Goal: Task Accomplishment & Management: Use online tool/utility

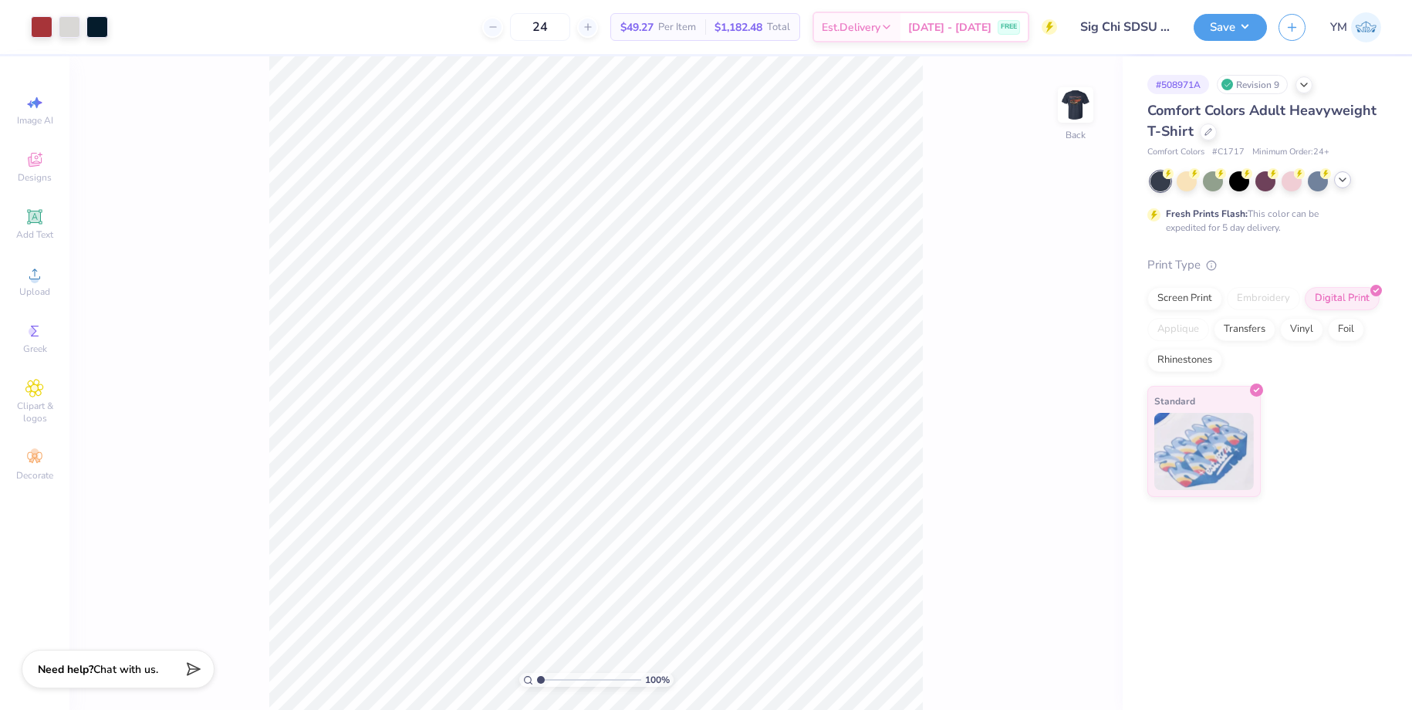
click at [1343, 180] on polyline at bounding box center [1343, 179] width 6 height 3
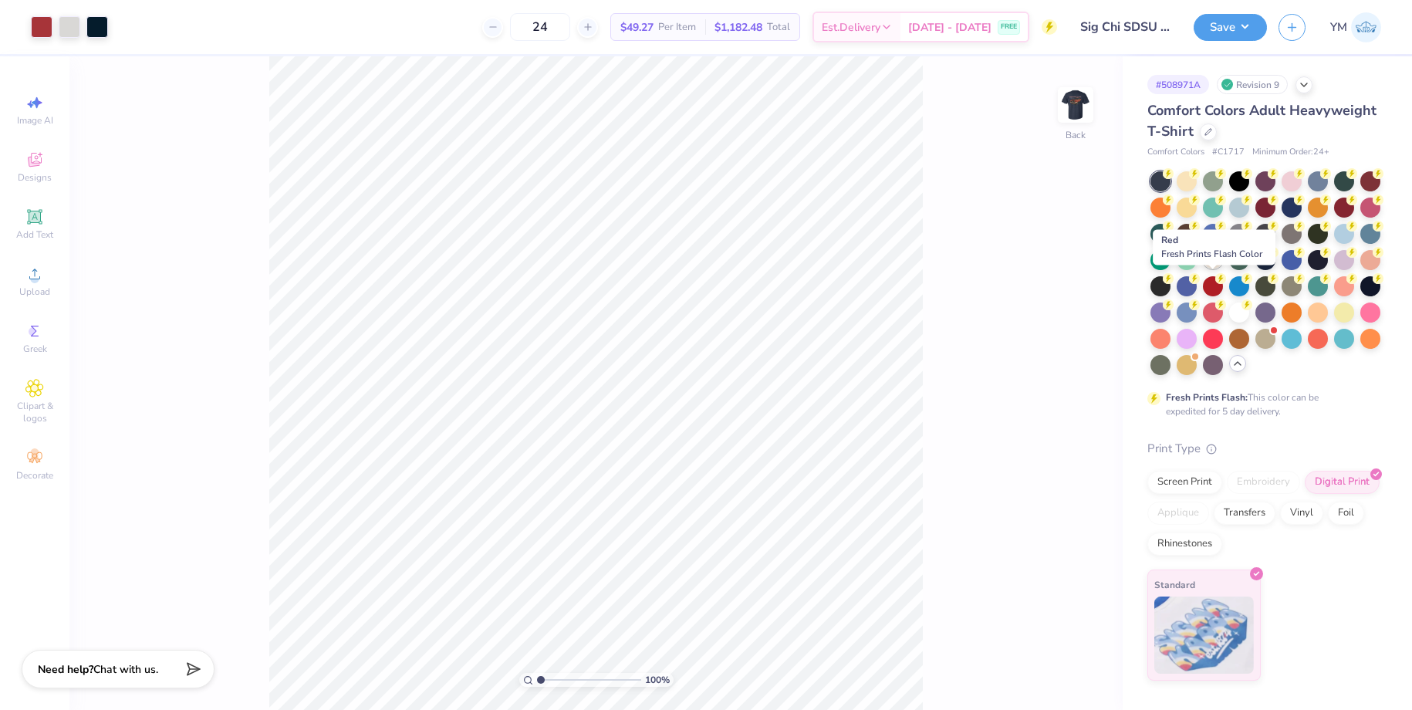
click at [1213, 259] on div at bounding box center [1213, 258] width 20 height 20
click at [1182, 184] on div at bounding box center [1187, 180] width 20 height 20
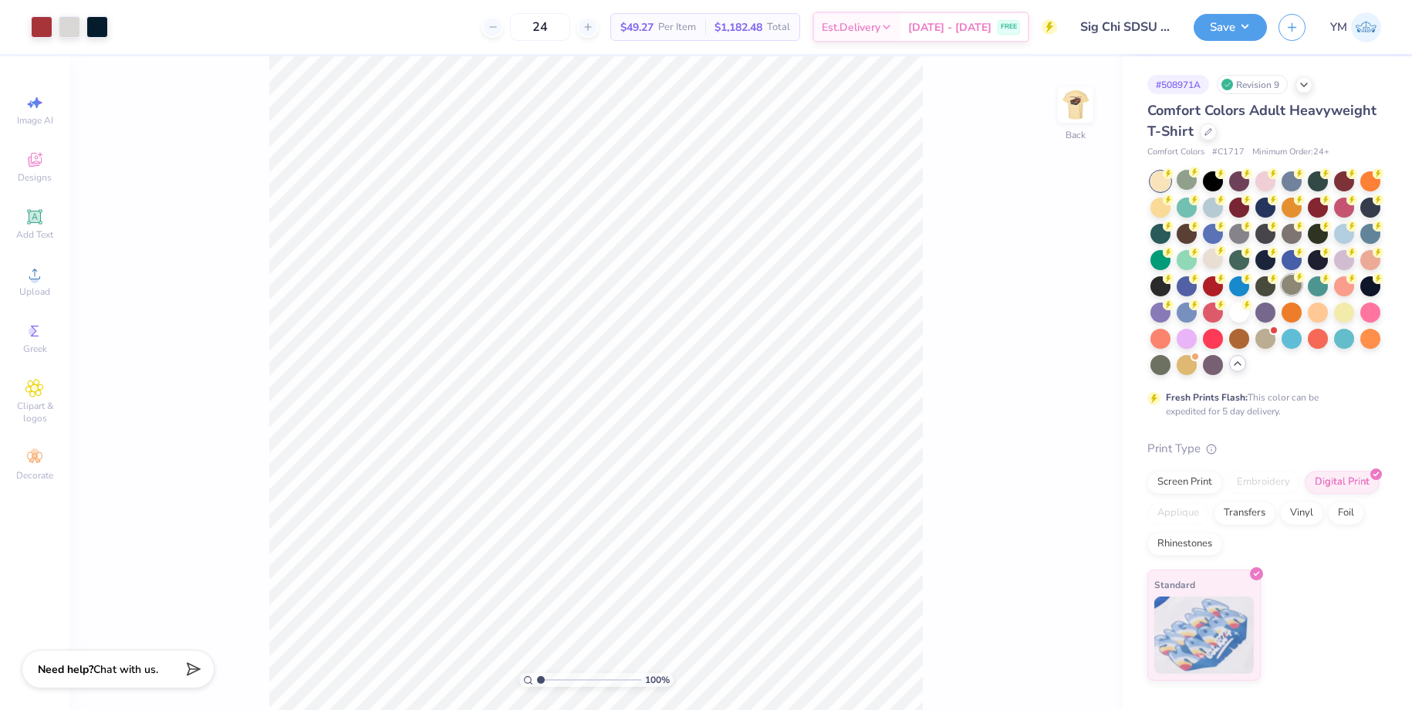
click at [1290, 287] on div at bounding box center [1292, 285] width 20 height 20
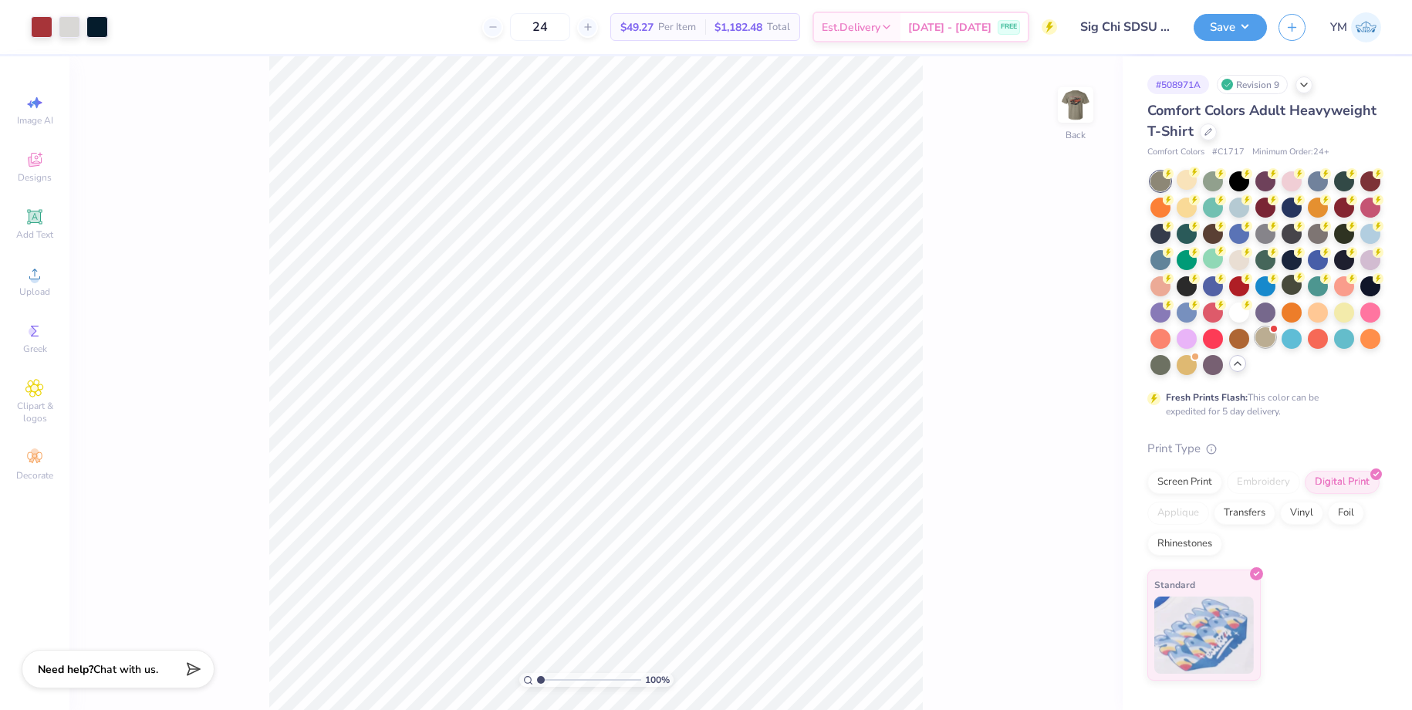
click at [1268, 334] on div at bounding box center [1265, 337] width 20 height 20
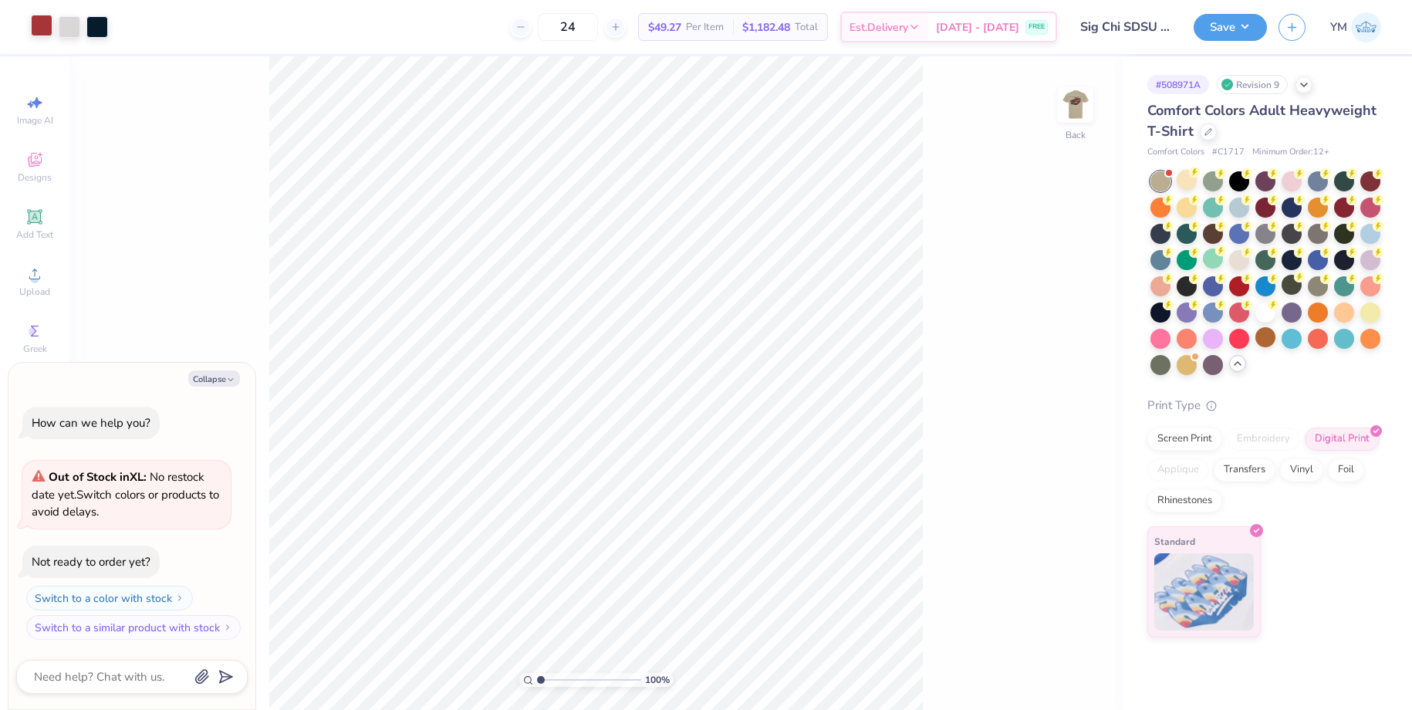
click at [41, 29] on div at bounding box center [42, 26] width 22 height 22
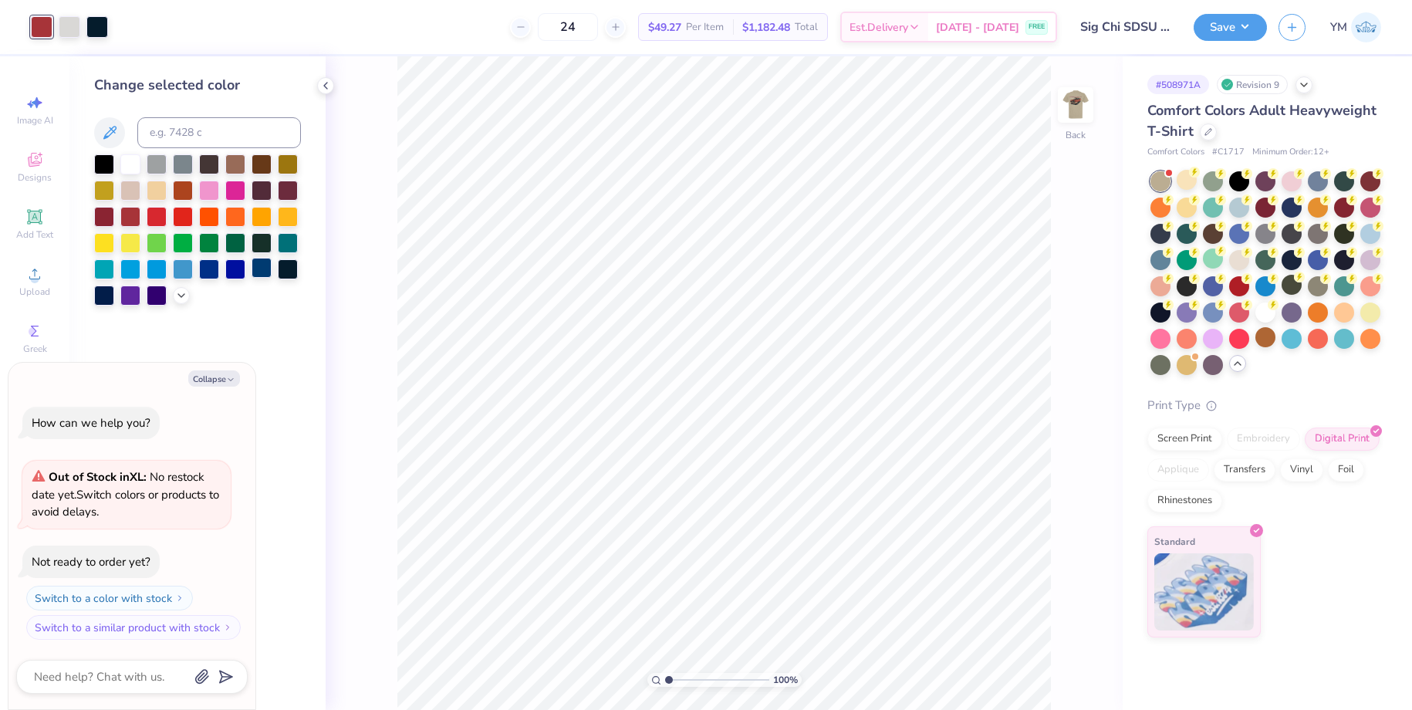
click at [265, 265] on div at bounding box center [262, 268] width 20 height 20
click at [69, 25] on div at bounding box center [70, 26] width 22 height 22
click at [126, 213] on div at bounding box center [130, 215] width 20 height 20
click at [153, 217] on div at bounding box center [157, 215] width 20 height 20
click at [181, 196] on div at bounding box center [183, 189] width 20 height 20
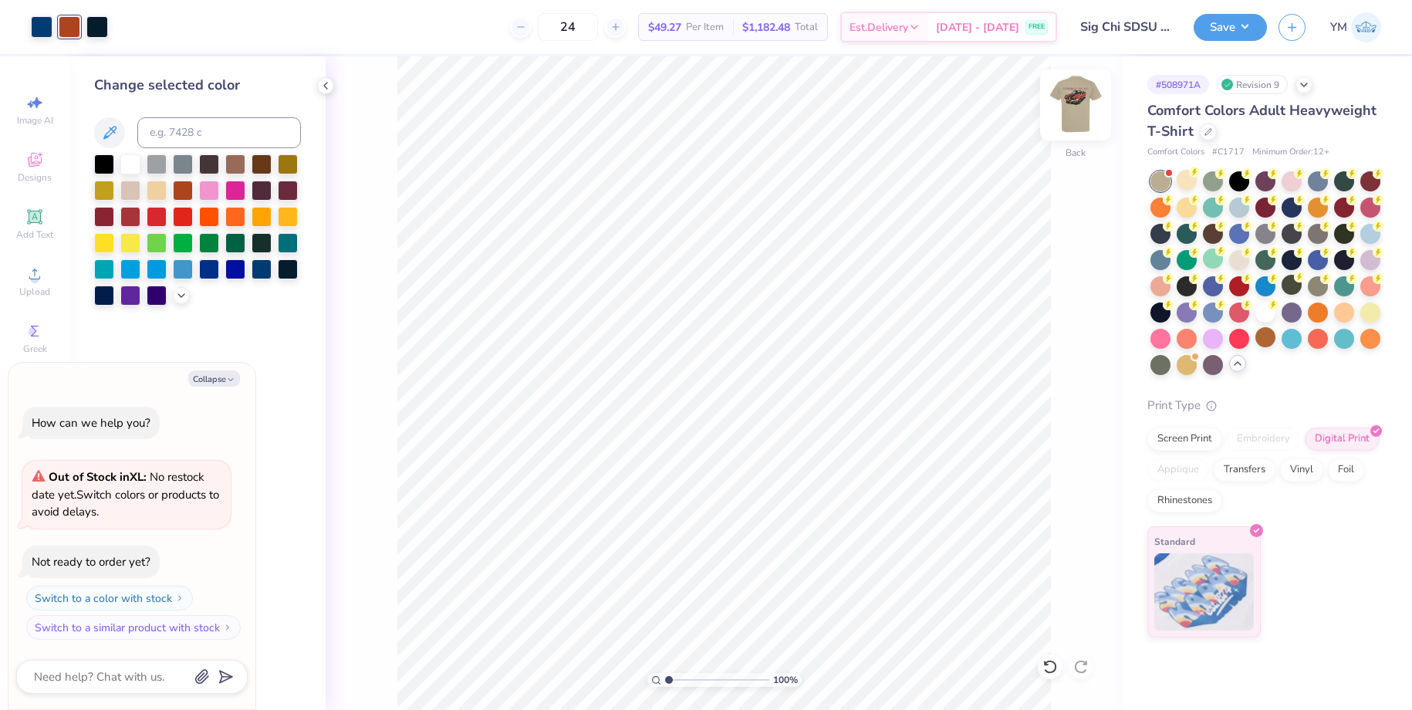
click at [1082, 113] on img at bounding box center [1076, 105] width 62 height 62
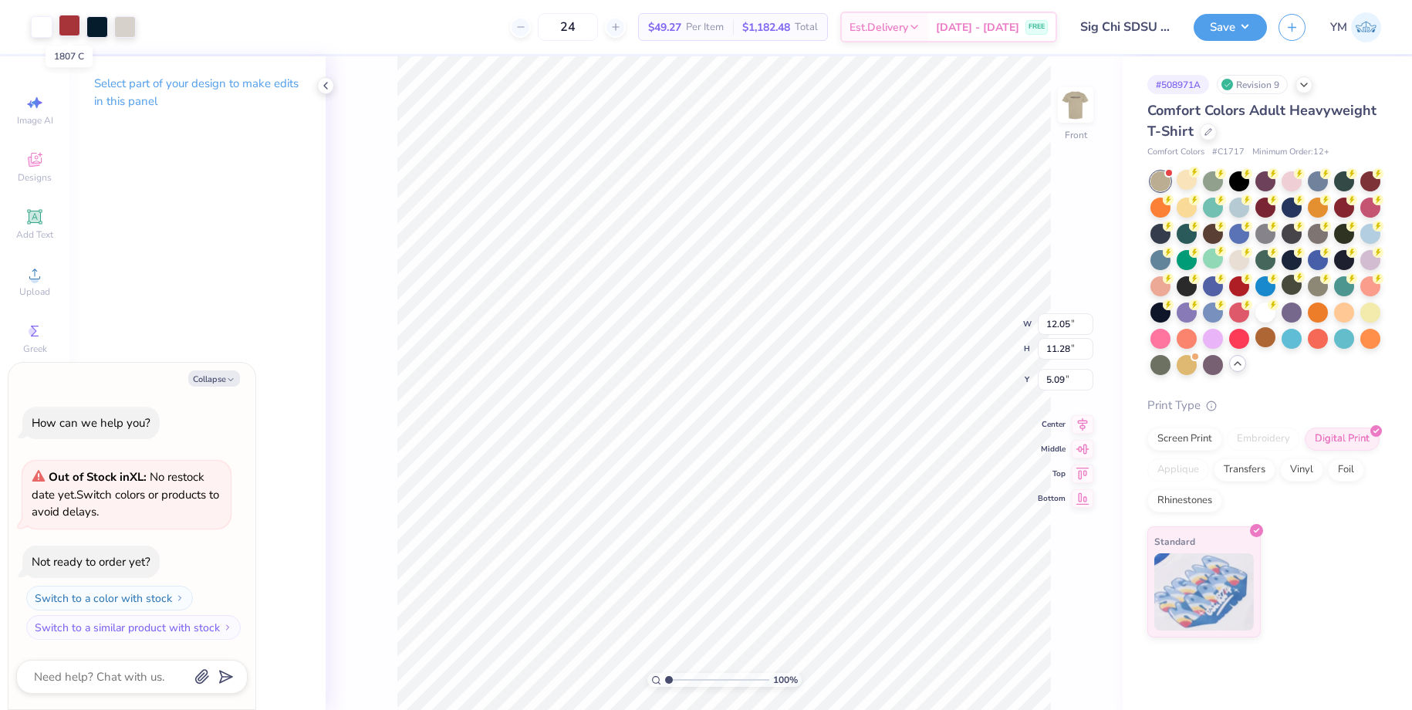
click at [62, 23] on div at bounding box center [70, 26] width 22 height 22
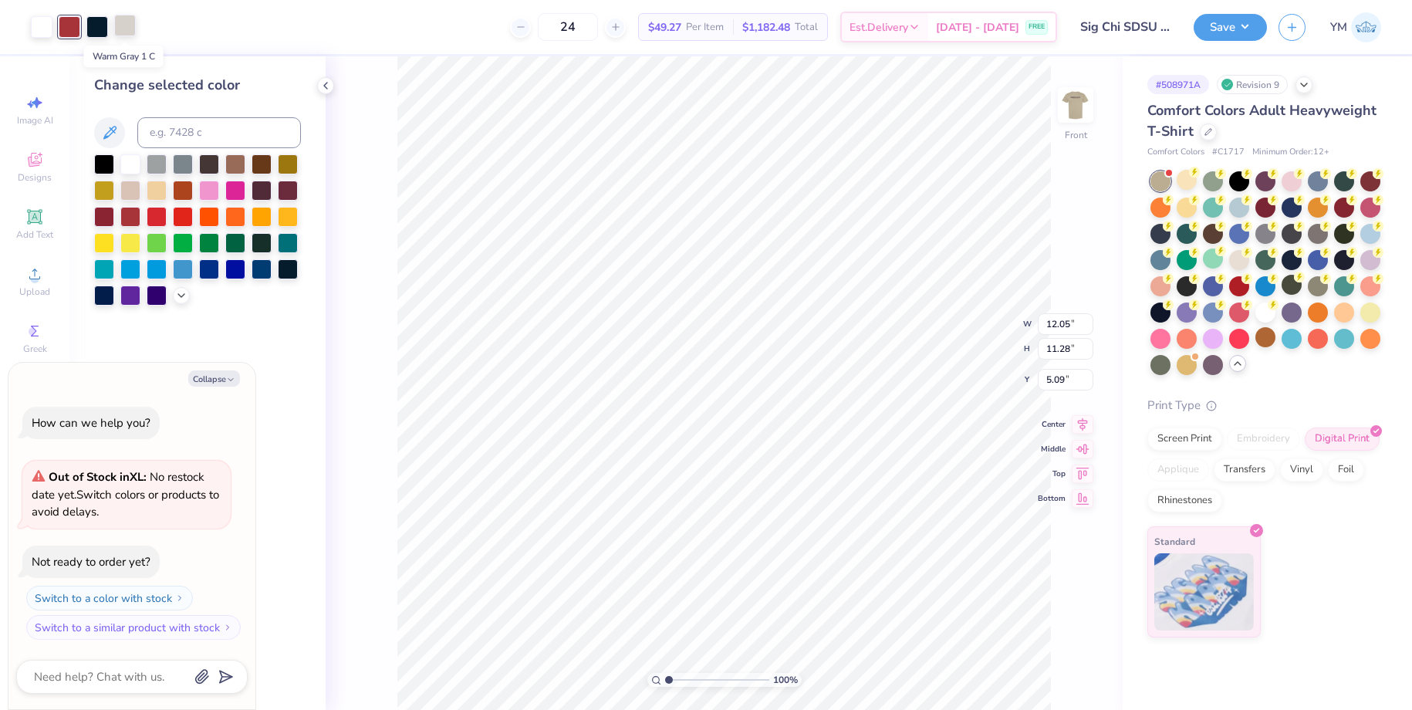
click at [126, 24] on div at bounding box center [125, 26] width 22 height 22
click at [263, 272] on div at bounding box center [262, 268] width 20 height 20
click at [130, 216] on div at bounding box center [130, 215] width 20 height 20
click at [1050, 664] on icon at bounding box center [1050, 666] width 15 height 15
click at [1050, 663] on icon at bounding box center [1050, 666] width 15 height 15
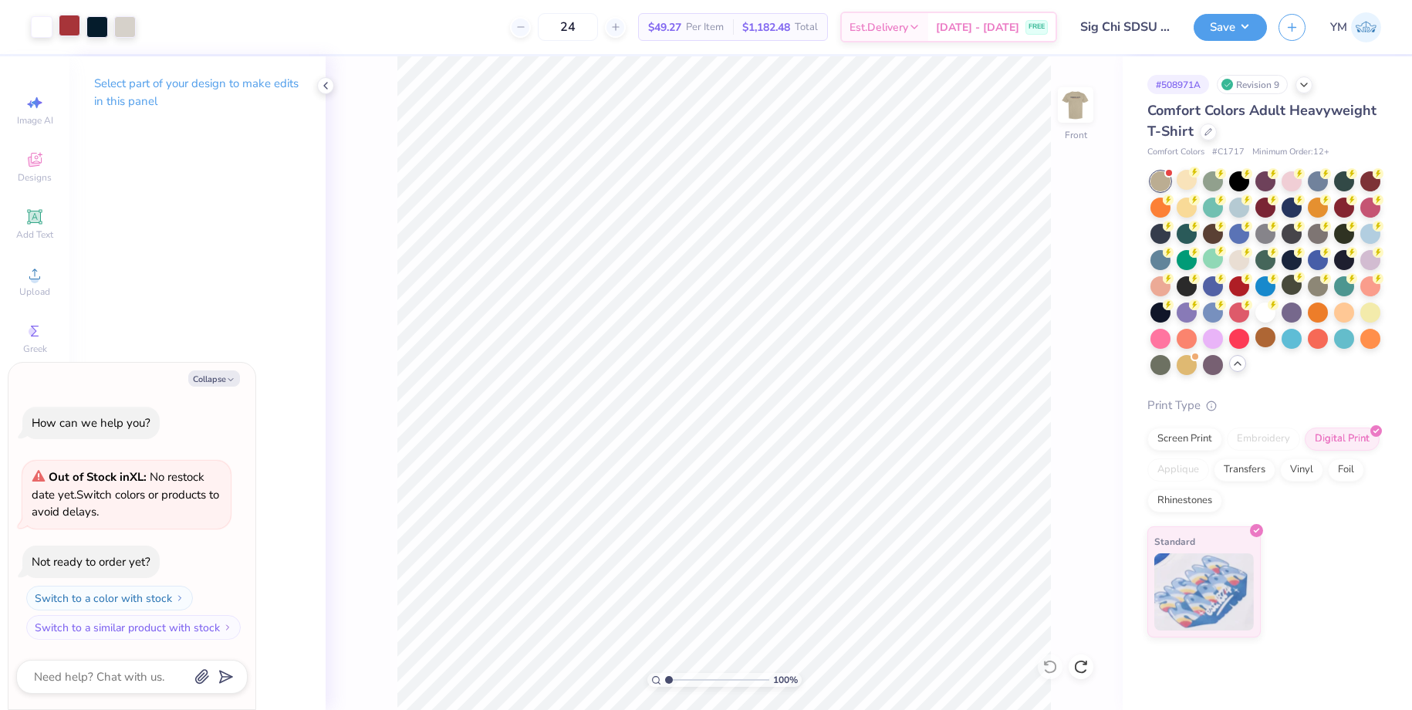
click at [72, 23] on div at bounding box center [70, 26] width 22 height 22
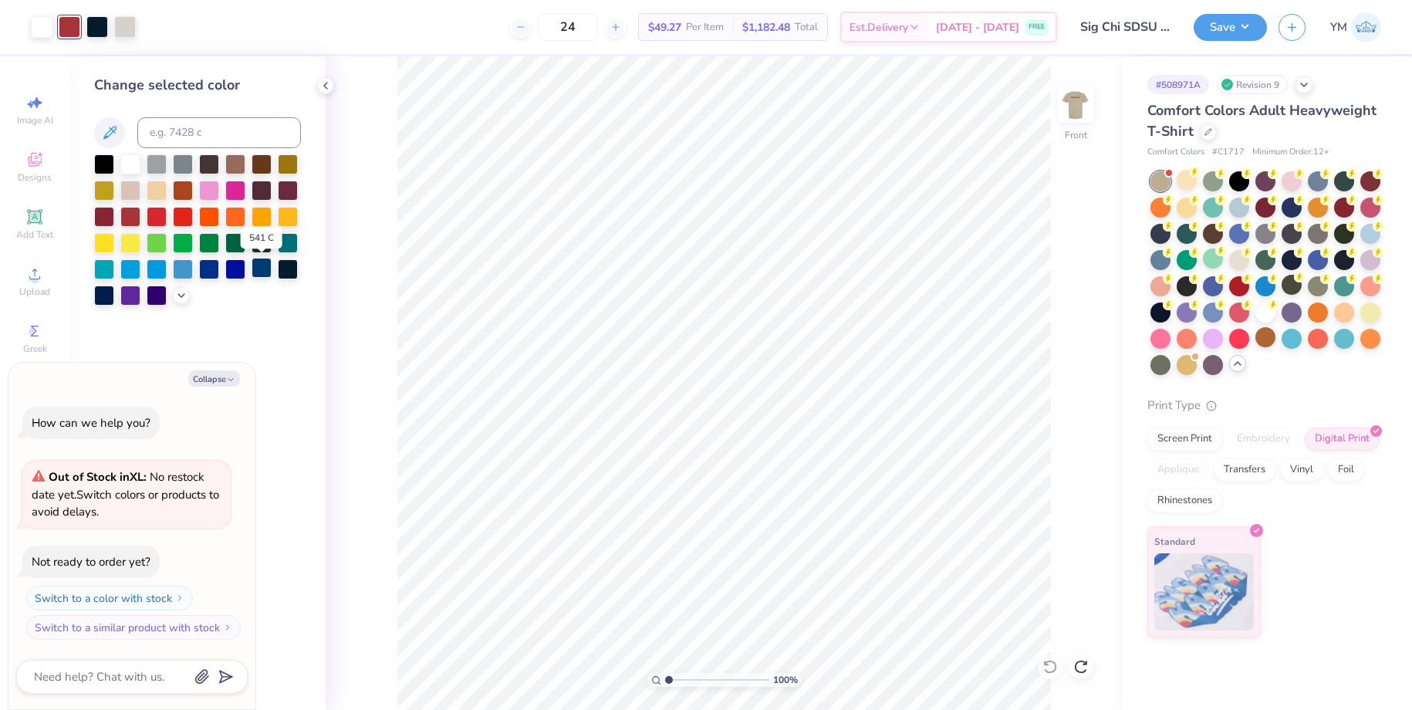
click at [254, 272] on div at bounding box center [262, 268] width 20 height 20
click at [1073, 111] on img at bounding box center [1076, 105] width 62 height 62
click at [1073, 112] on img at bounding box center [1076, 105] width 62 height 62
click at [1073, 112] on img at bounding box center [1075, 105] width 31 height 31
click at [1078, 101] on img at bounding box center [1076, 105] width 62 height 62
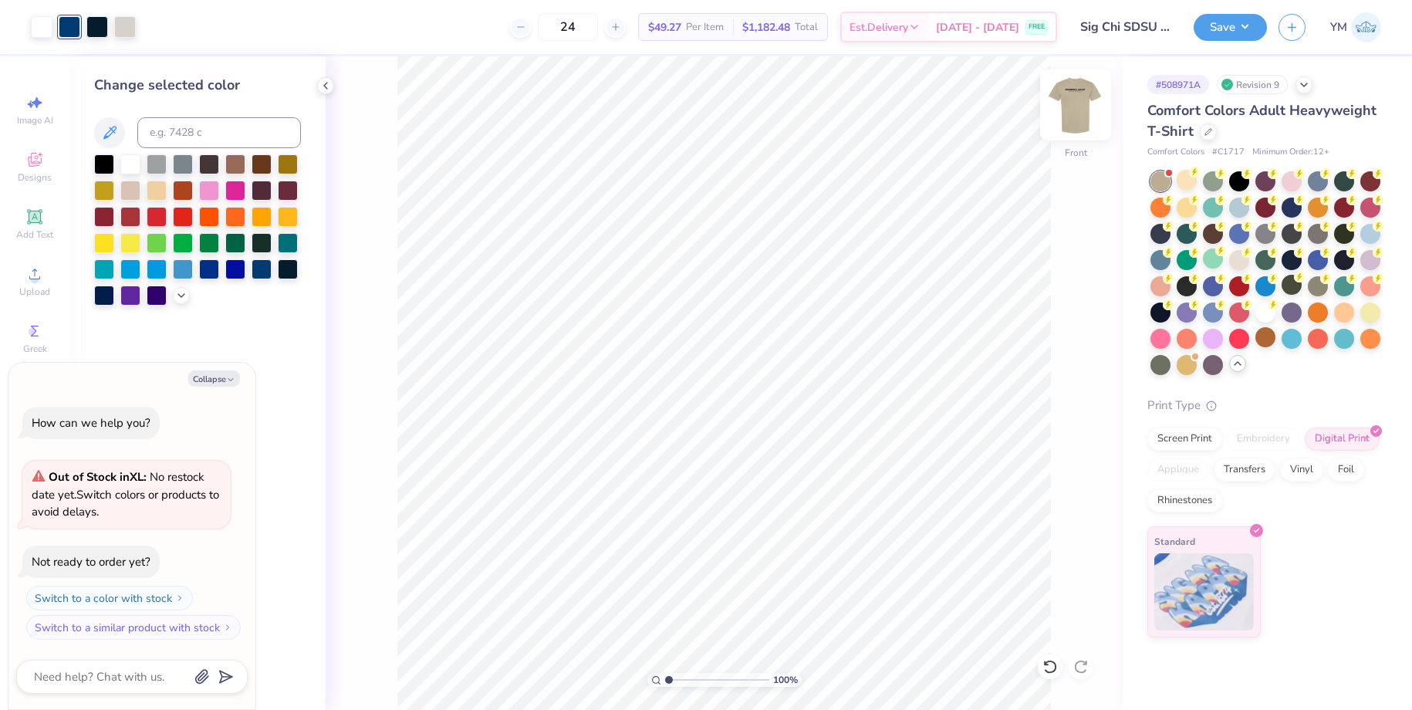
click at [1075, 95] on img at bounding box center [1076, 105] width 62 height 62
click at [1078, 97] on img at bounding box center [1076, 105] width 62 height 62
click at [130, 211] on div at bounding box center [130, 215] width 20 height 20
click at [40, 17] on div at bounding box center [42, 26] width 22 height 22
click at [286, 270] on div at bounding box center [288, 268] width 20 height 20
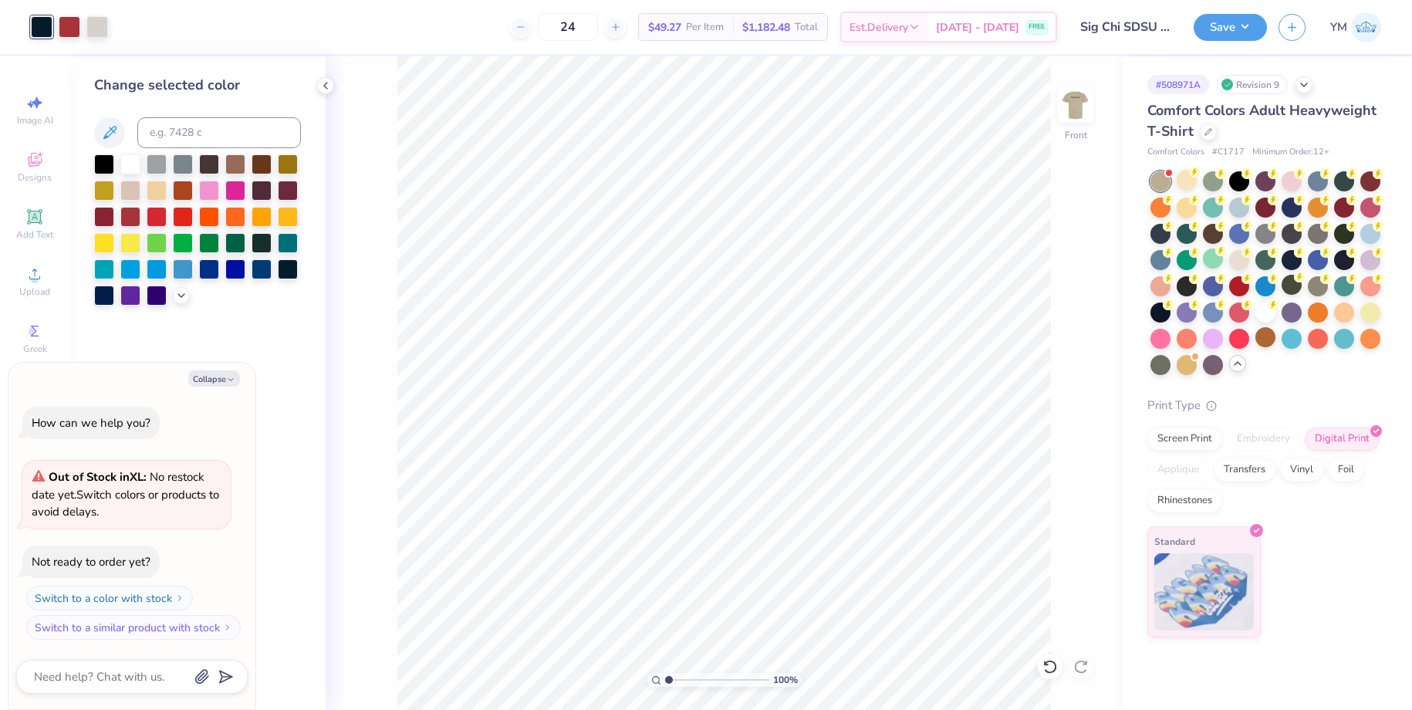
click at [177, 286] on div at bounding box center [197, 229] width 207 height 151
click at [184, 296] on icon at bounding box center [181, 294] width 12 height 12
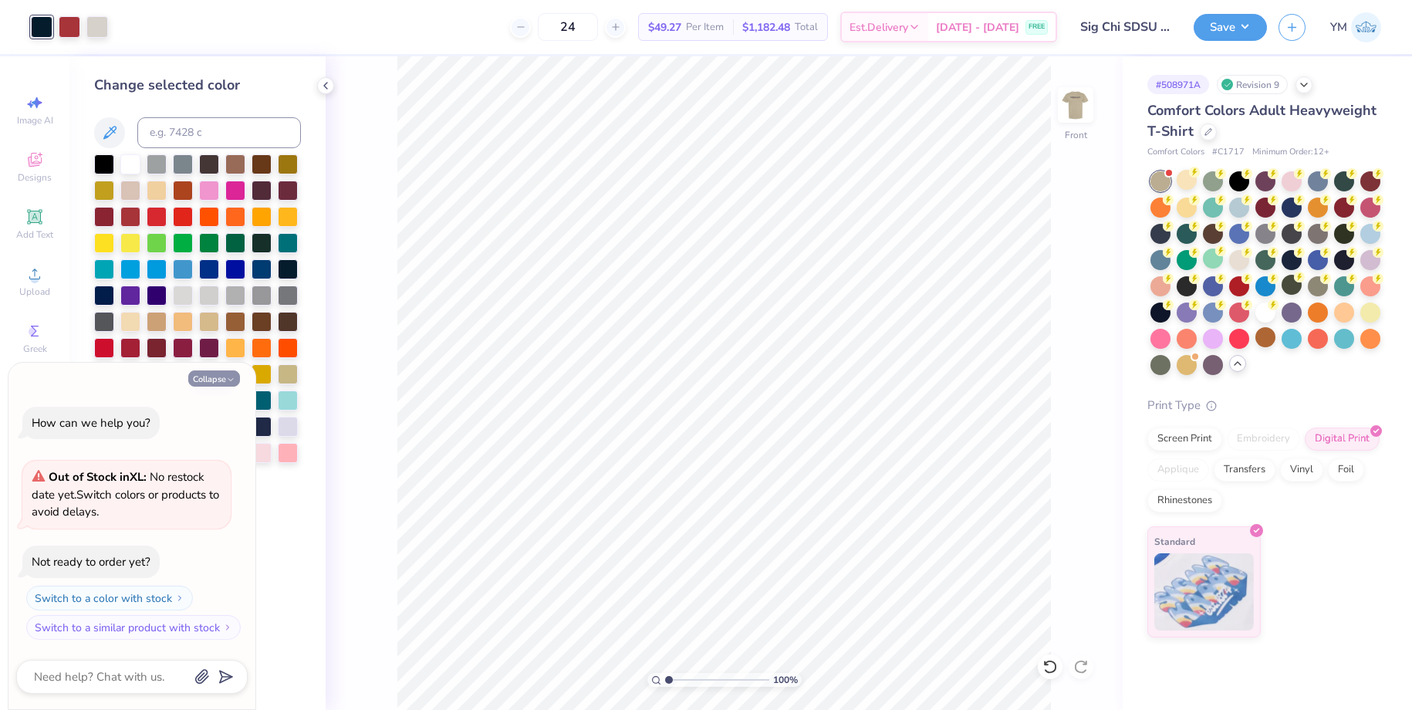
click at [226, 373] on button "Collapse" at bounding box center [214, 378] width 52 height 16
type textarea "x"
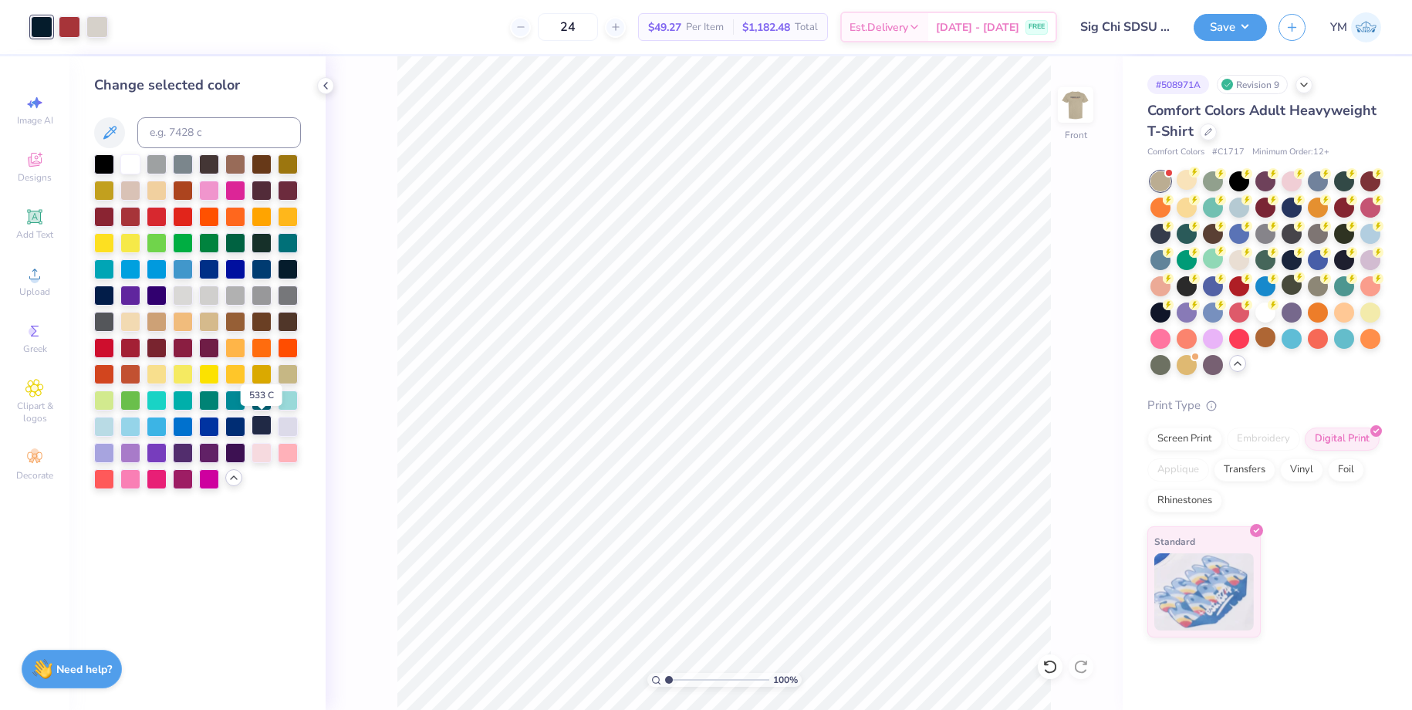
click at [261, 428] on div at bounding box center [262, 425] width 20 height 20
click at [211, 422] on div at bounding box center [209, 425] width 20 height 20
click at [261, 269] on div at bounding box center [262, 268] width 20 height 20
click at [294, 268] on div at bounding box center [288, 268] width 20 height 20
click at [255, 270] on div at bounding box center [262, 268] width 20 height 20
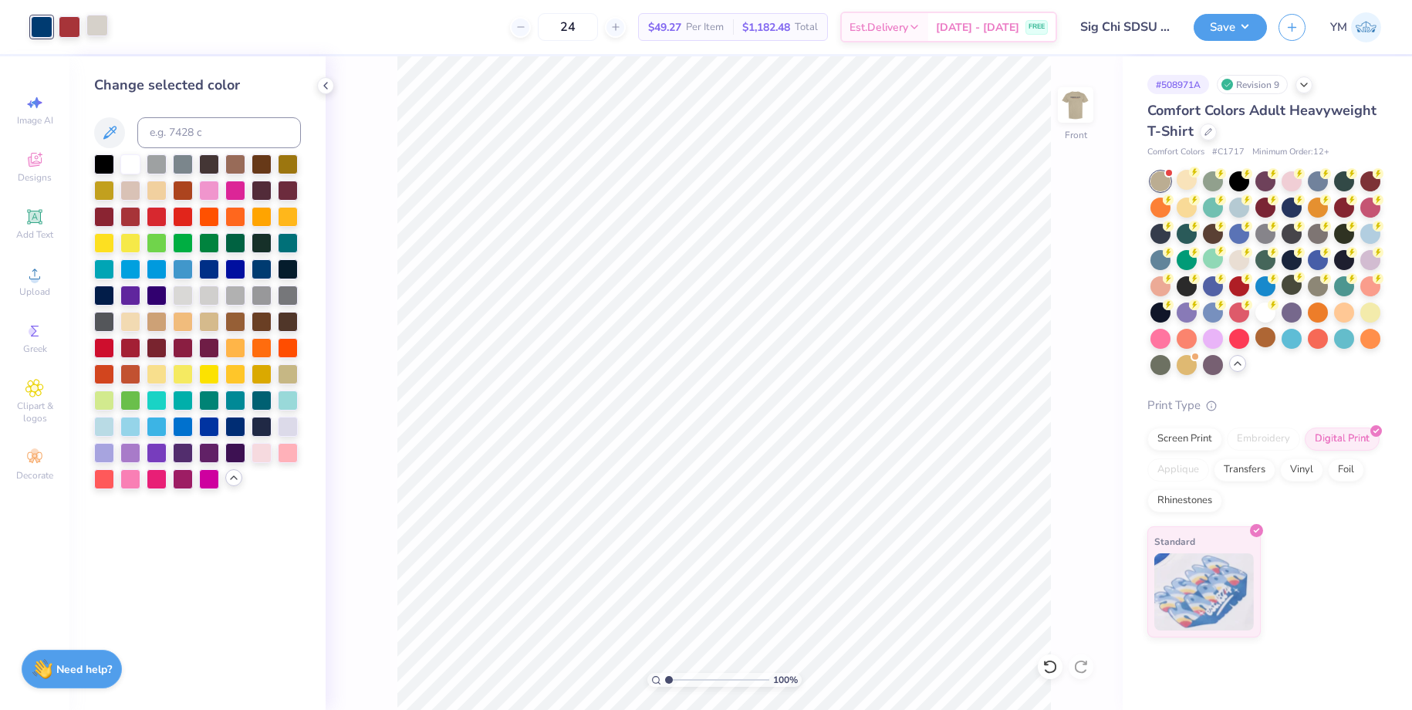
click at [103, 20] on div at bounding box center [97, 26] width 22 height 22
click at [262, 270] on div at bounding box center [262, 268] width 20 height 20
click at [1089, 108] on img at bounding box center [1076, 105] width 62 height 62
